Goal: Task Accomplishment & Management: Manage account settings

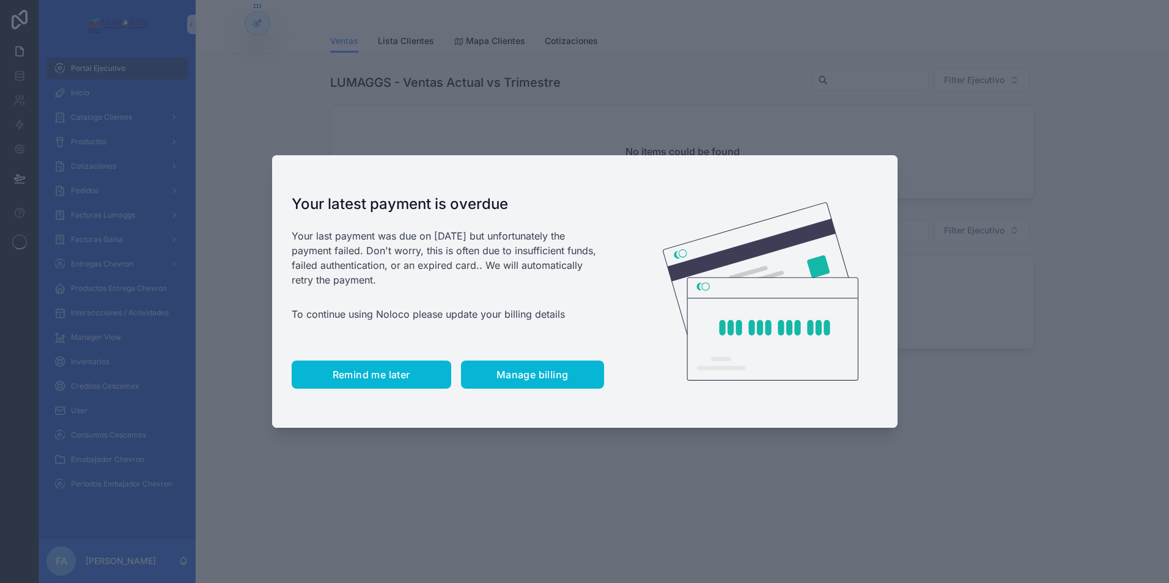
click at [361, 370] on span "Remind me later" at bounding box center [372, 375] width 78 height 12
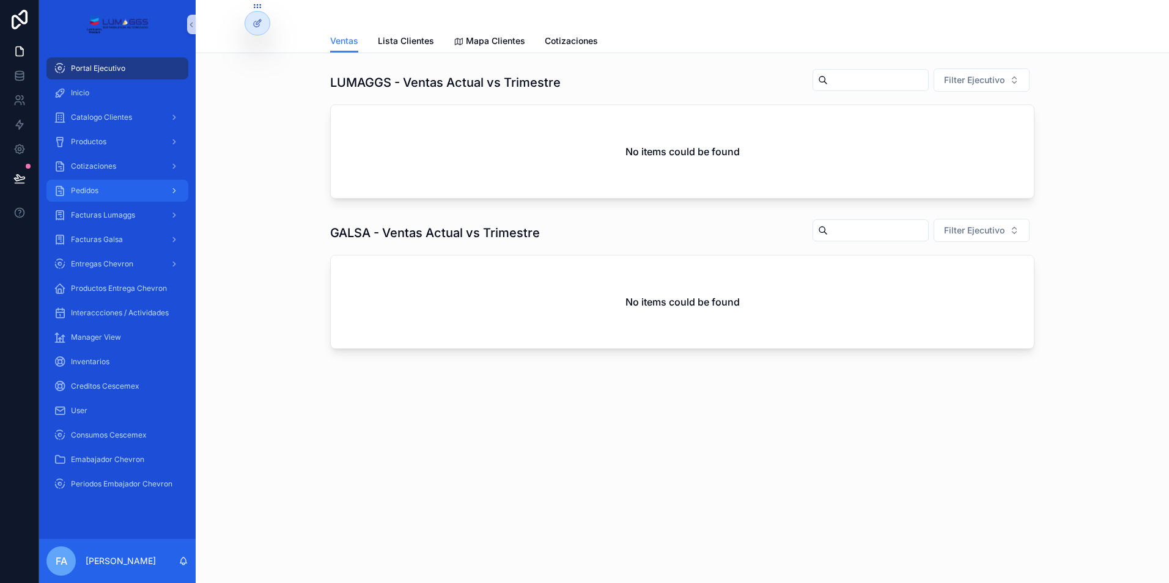
click at [92, 191] on span "Pedidos" at bounding box center [85, 191] width 28 height 10
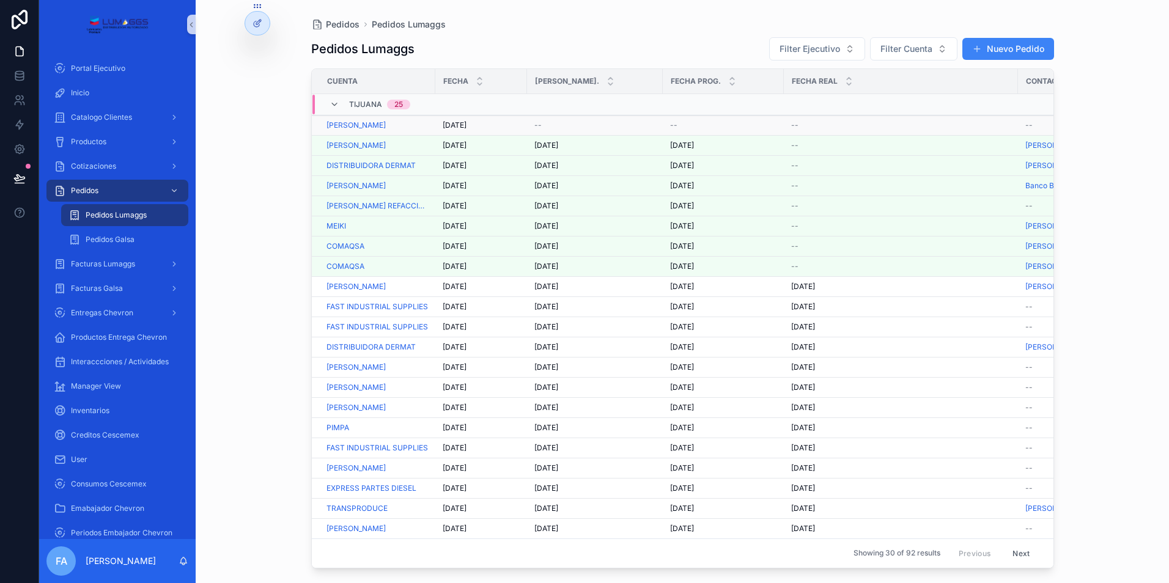
click at [453, 123] on span "[DATE]" at bounding box center [455, 125] width 24 height 10
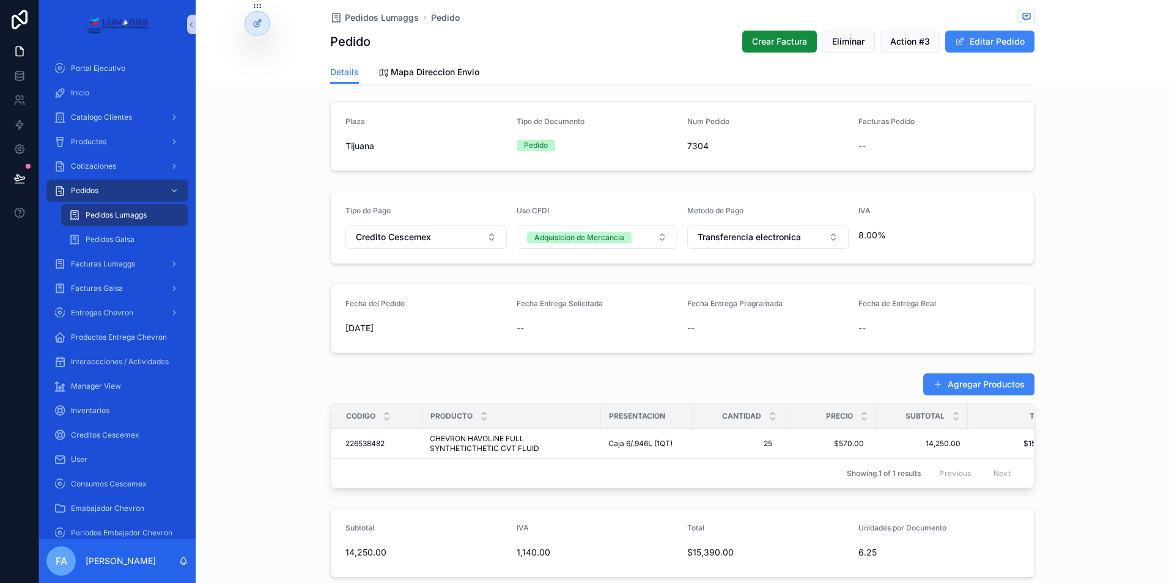
scroll to position [231, 0]
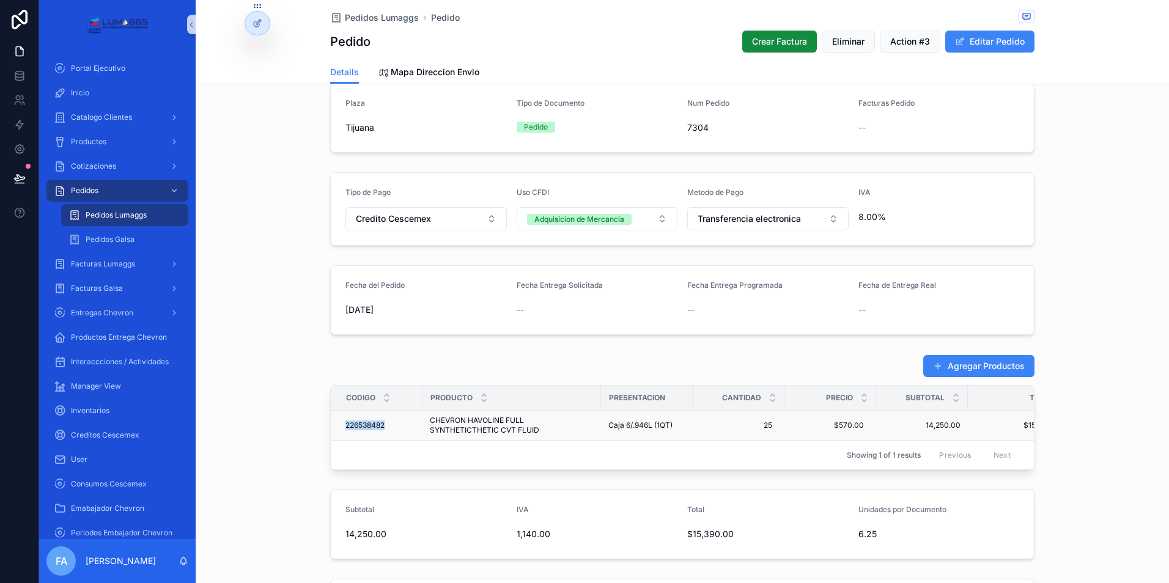
drag, startPoint x: 339, startPoint y: 427, endPoint x: 383, endPoint y: 427, distance: 44.0
click at [383, 427] on td "226538482 226538482" at bounding box center [377, 426] width 92 height 30
copy span "226538482"
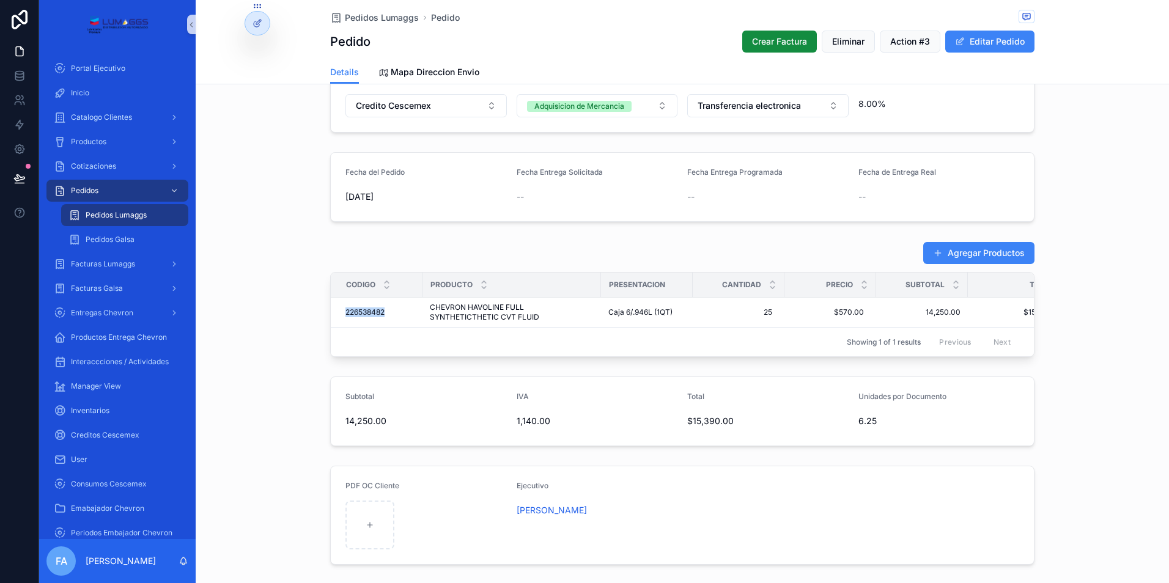
scroll to position [354, 0]
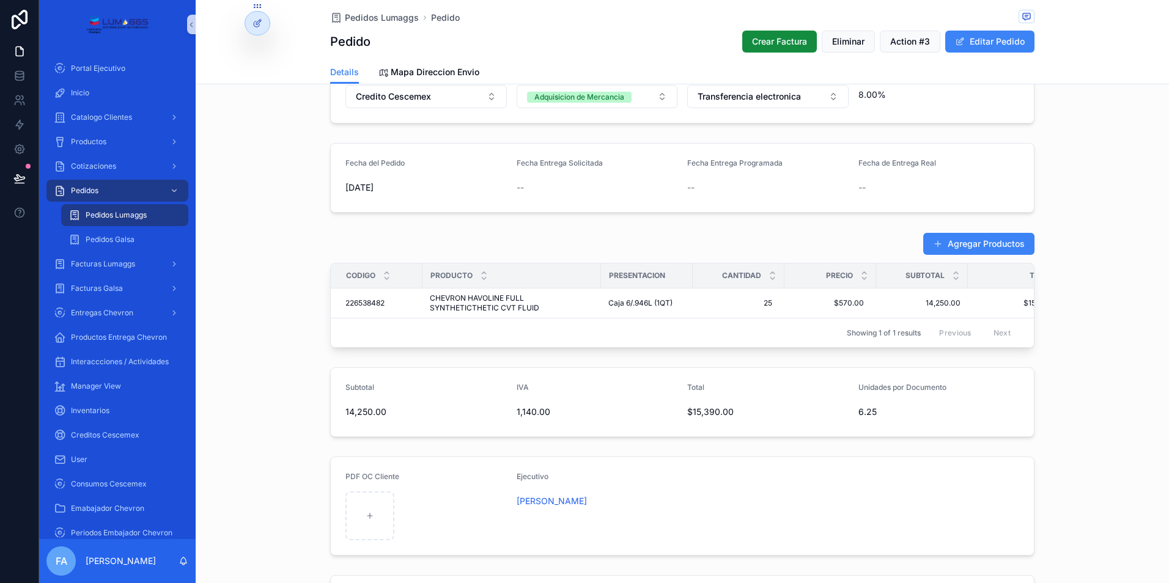
click at [355, 323] on div "Showing 1 of 1 results Previous Next" at bounding box center [682, 332] width 703 height 29
drag, startPoint x: 339, startPoint y: 303, endPoint x: 869, endPoint y: 308, distance: 530.3
click at [869, 308] on tr "226538482 226538482 CHEVRON HAVOLINE FULL SYNTHETICTHETIC CVT FLUID CHEVRON HAV…" at bounding box center [705, 304] width 748 height 30
copy tr "226538482 226538482 CHEVRON HAVOLINE FULL SYNTHETICTHETIC CVT FLUID CHEVRON HAV…"
click at [379, 20] on span "Pedidos Lumaggs" at bounding box center [382, 18] width 74 height 12
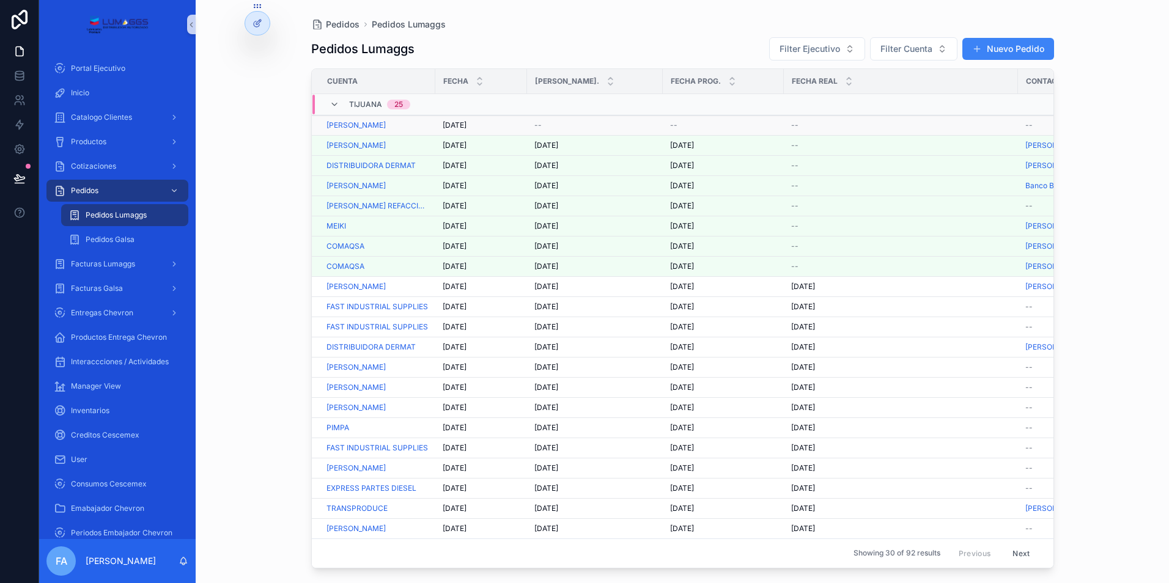
click at [535, 129] on span "--" at bounding box center [538, 125] width 7 height 10
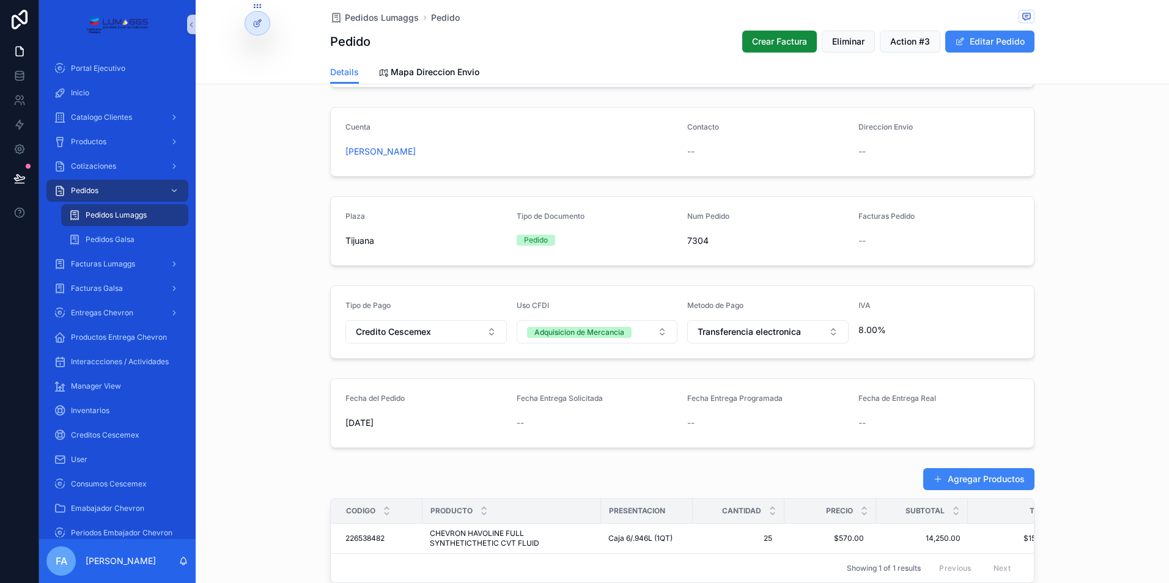
scroll to position [122, 0]
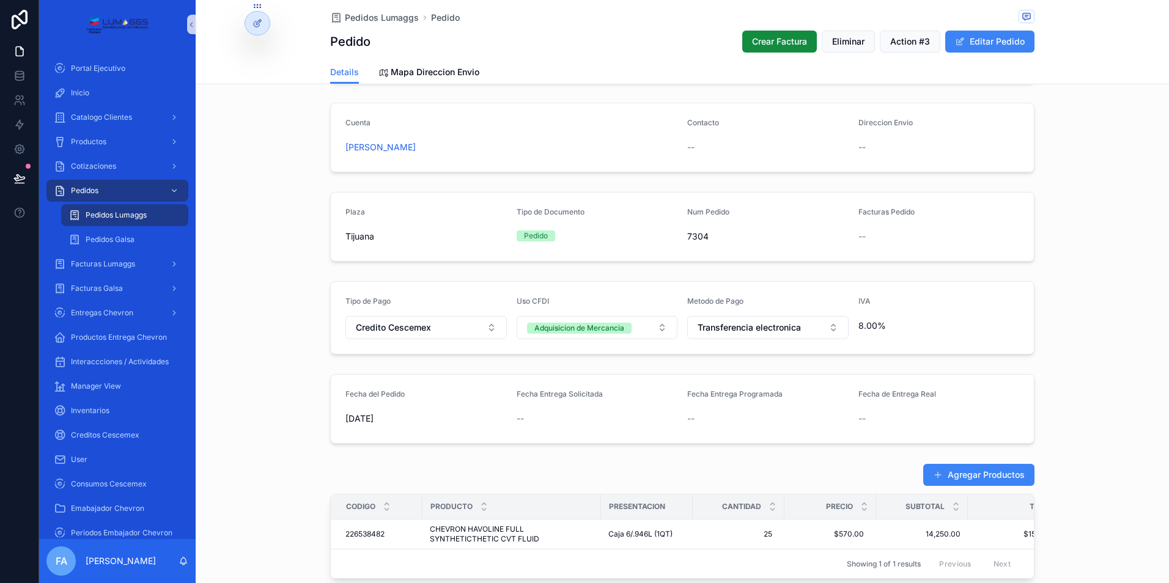
click at [568, 414] on div "--" at bounding box center [597, 419] width 161 height 12
drag, startPoint x: 983, startPoint y: 42, endPoint x: 932, endPoint y: 70, distance: 58.0
click at [983, 43] on button "Editar Pedido" at bounding box center [990, 42] width 89 height 22
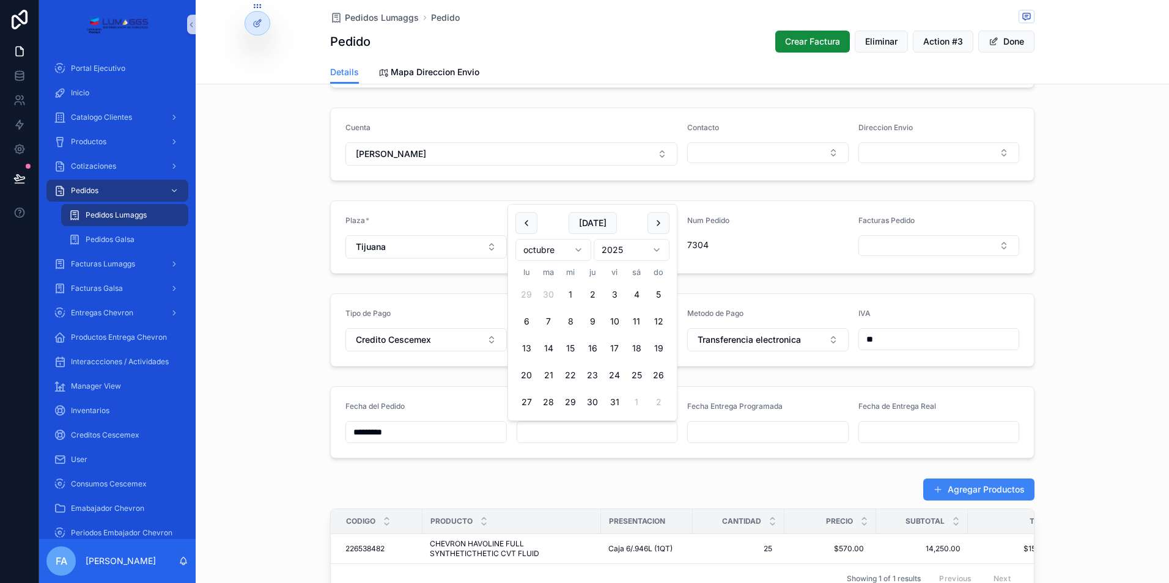
click at [562, 432] on input "scrollable content" at bounding box center [597, 432] width 160 height 17
click at [572, 297] on button "1" at bounding box center [571, 295] width 22 height 22
type input "*********"
